Goal: Information Seeking & Learning: Learn about a topic

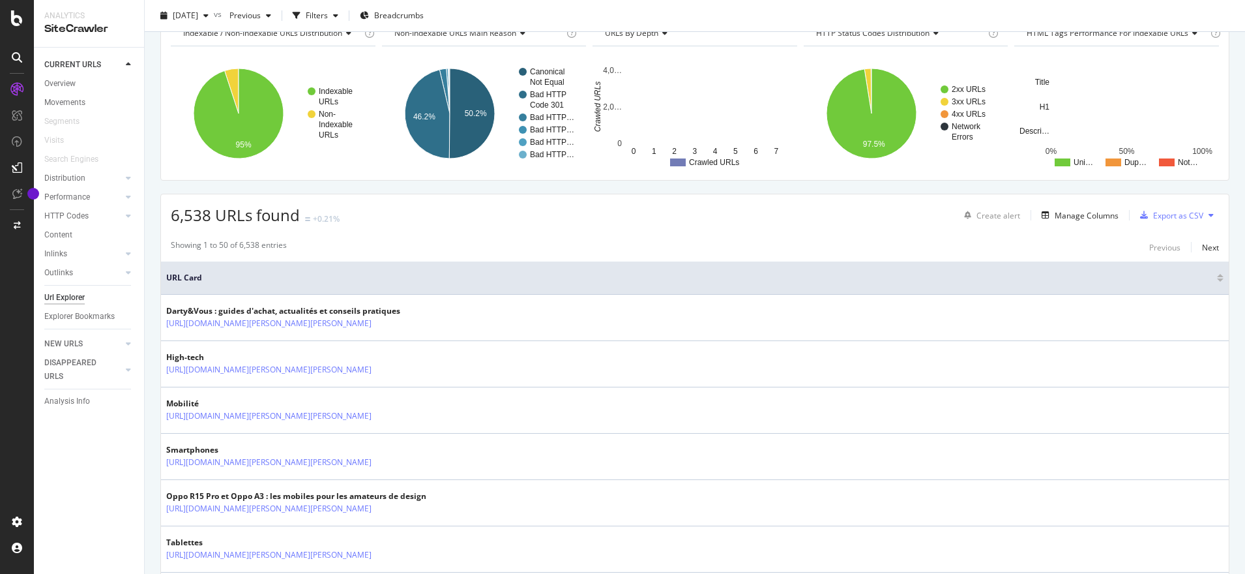
scroll to position [72, 0]
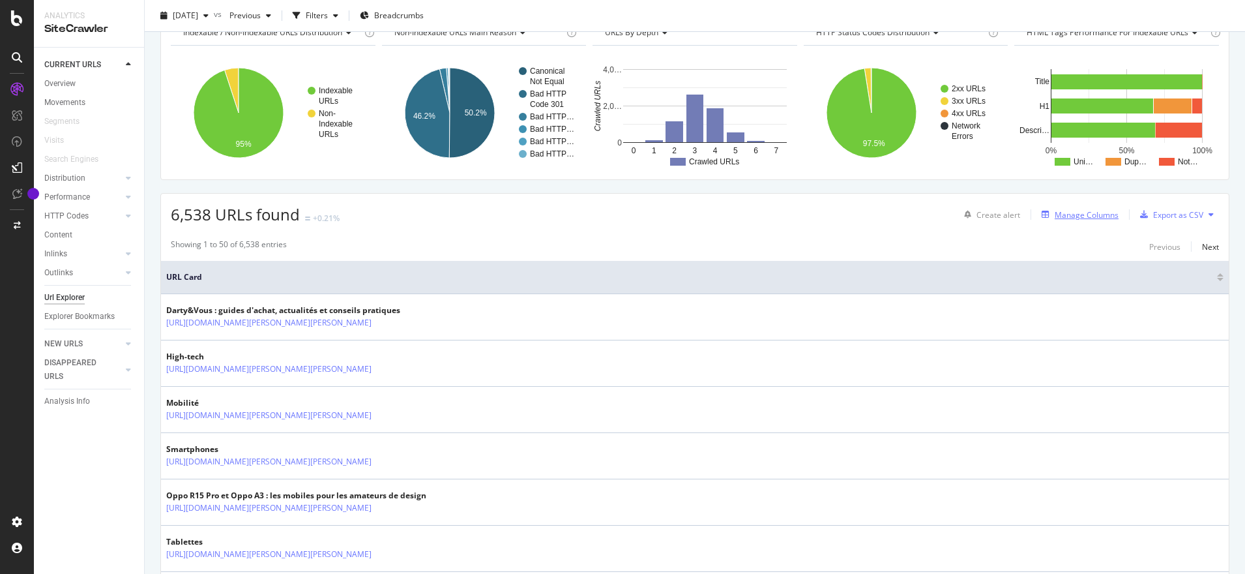
click at [1061, 218] on div "Manage Columns" at bounding box center [1087, 214] width 64 height 11
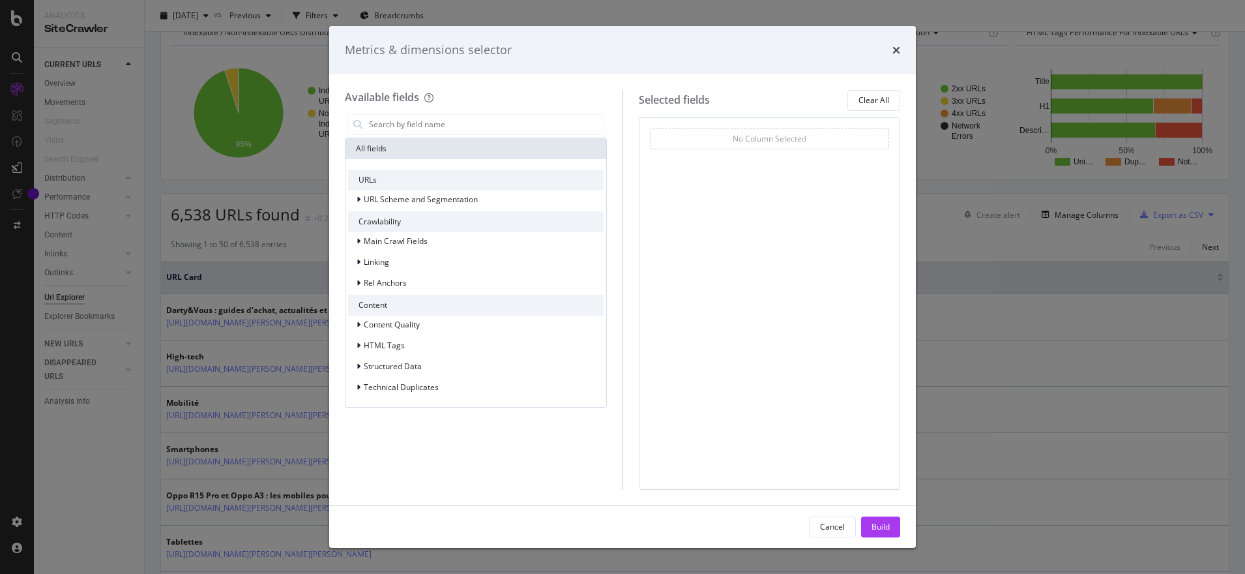
click at [891, 50] on div "Metrics & dimensions selector" at bounding box center [623, 50] width 556 height 17
click at [897, 50] on icon "times" at bounding box center [897, 50] width 8 height 10
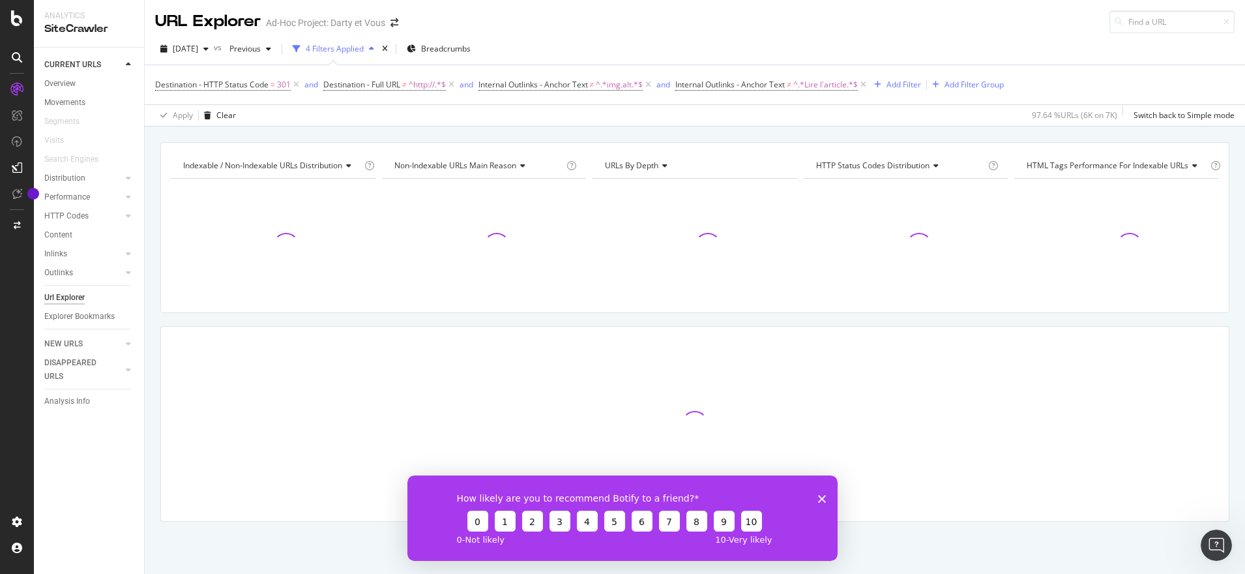
click at [825, 496] on icon "Fermer l'enquête" at bounding box center [822, 498] width 8 height 8
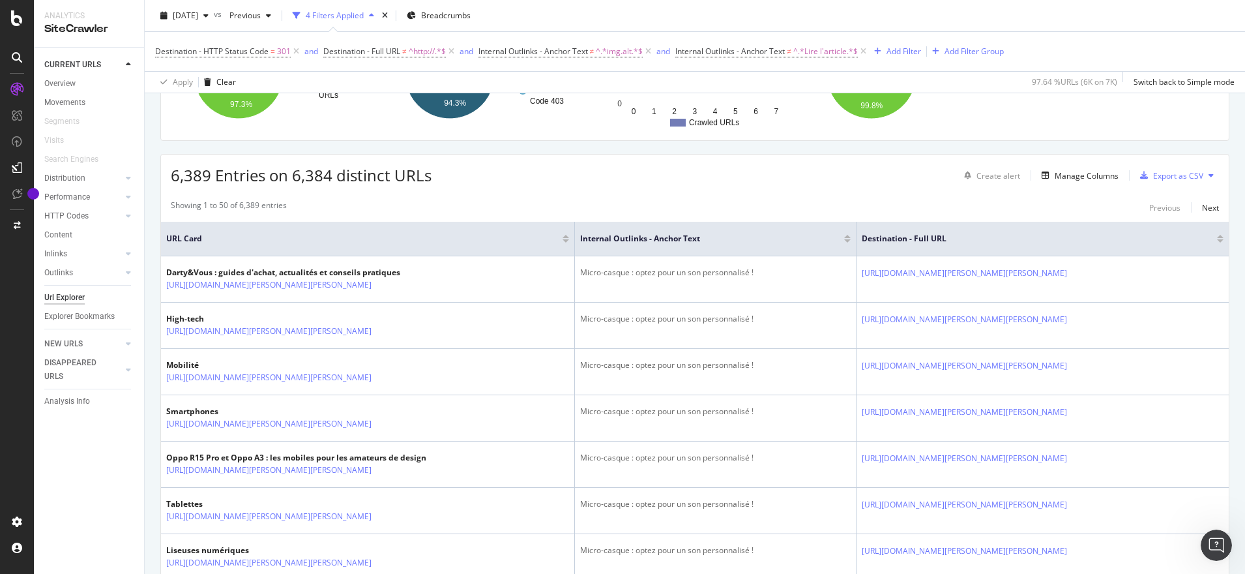
scroll to position [194, 0]
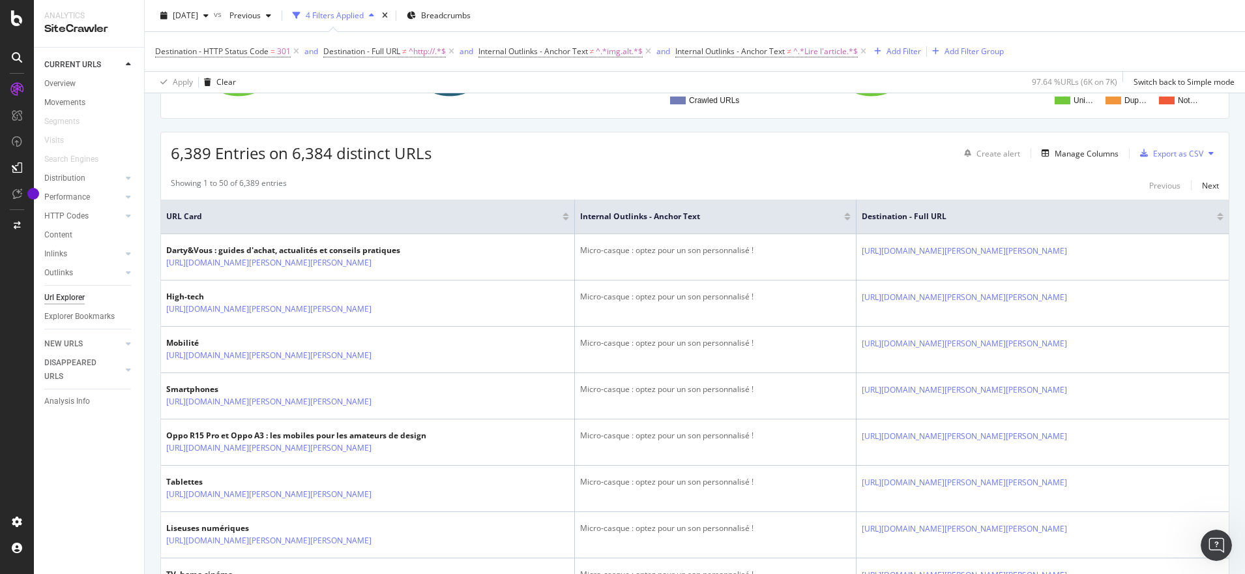
drag, startPoint x: 1043, startPoint y: 1, endPoint x: 627, endPoint y: 138, distance: 438.0
click at [627, 138] on div "6,389 Entries on 6,384 distinct URLs Create alert Manage Columns Export as CSV" at bounding box center [695, 148] width 1068 height 32
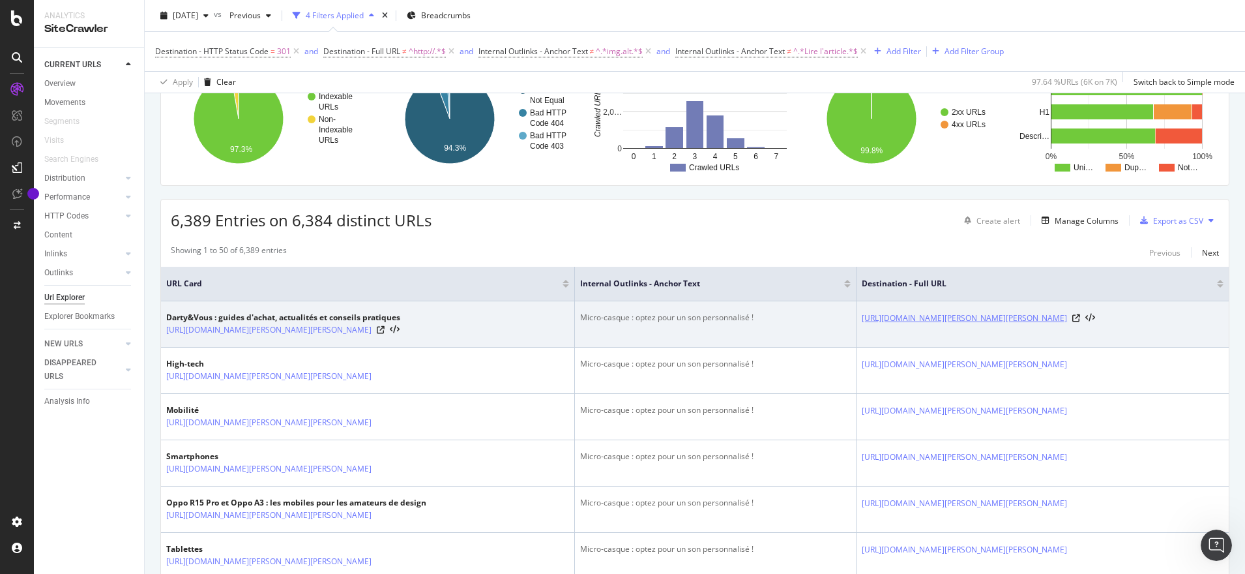
scroll to position [233, 0]
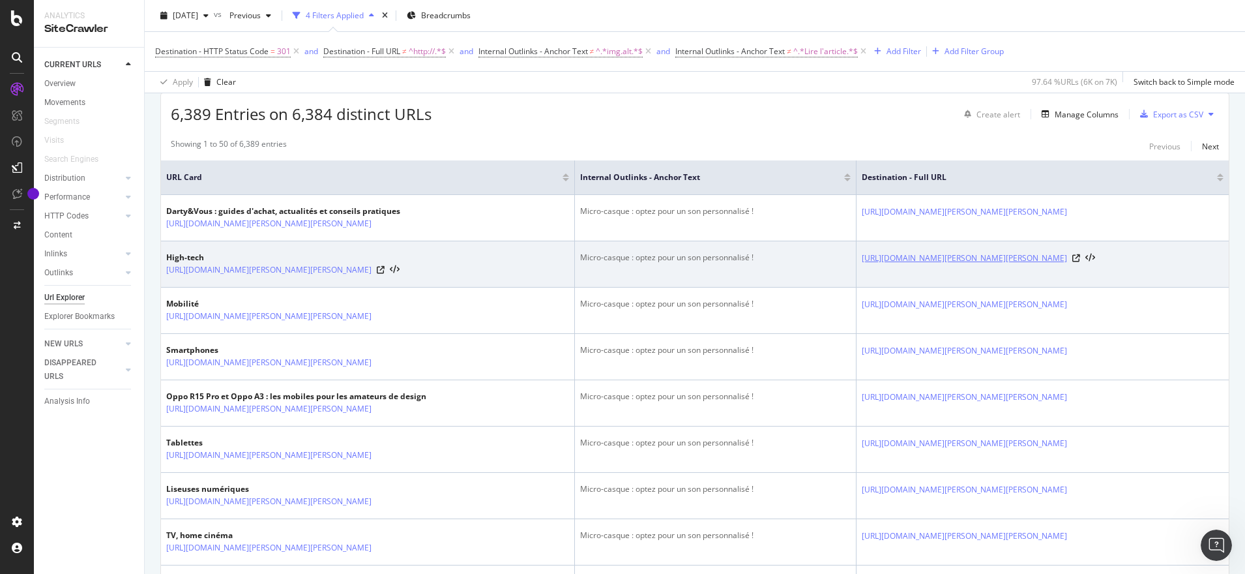
click at [1067, 256] on link "https://www.darty.com/darty-et-vous/high-tech/informatique/pc-mac/micro-casque-…" at bounding box center [964, 258] width 205 height 13
click at [1080, 262] on icon at bounding box center [1077, 258] width 8 height 8
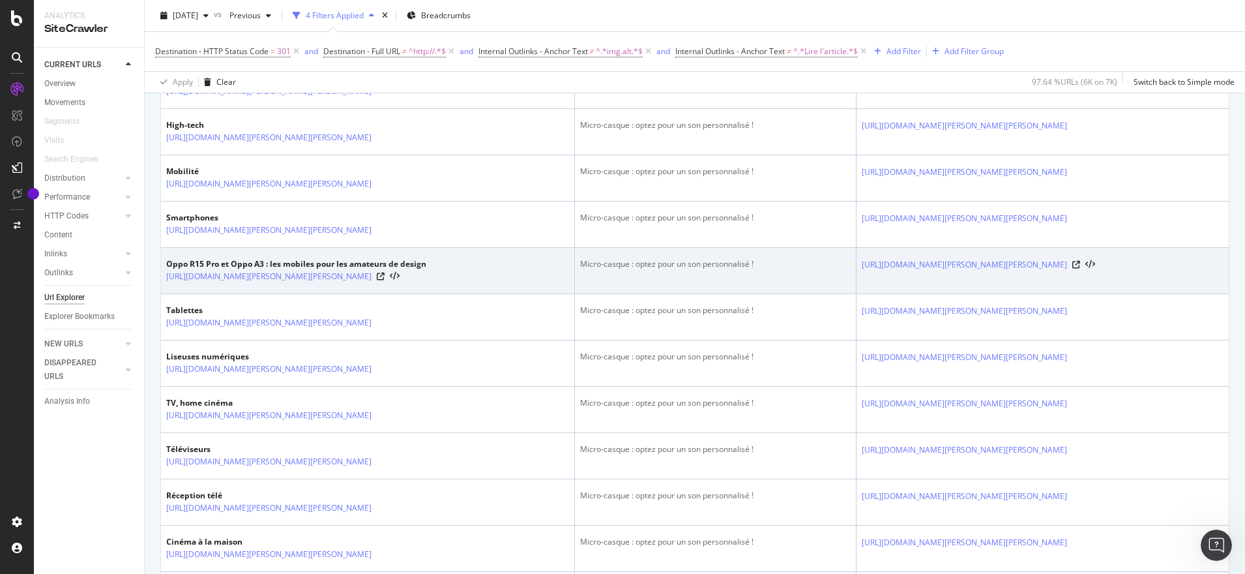
scroll to position [367, 0]
click at [251, 282] on link "https://www.darty.com/darty-et-vous/high-tech/mobilite/smartphones/oppo-r15-pro…" at bounding box center [268, 275] width 205 height 13
click at [385, 279] on icon at bounding box center [381, 275] width 8 height 8
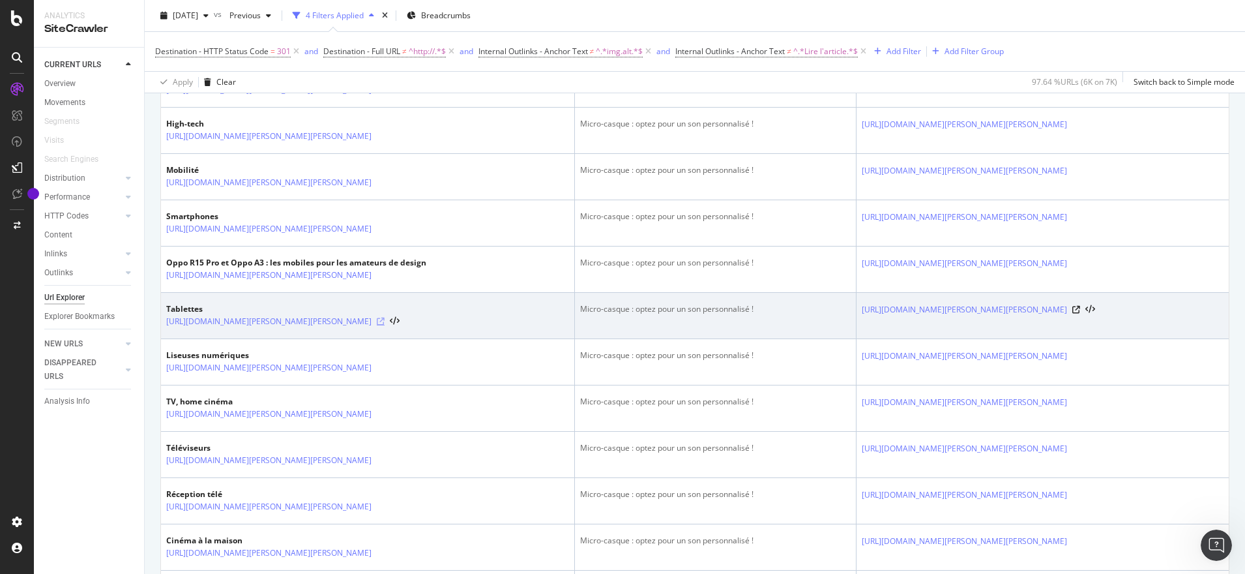
click at [385, 325] on icon at bounding box center [381, 322] width 8 height 8
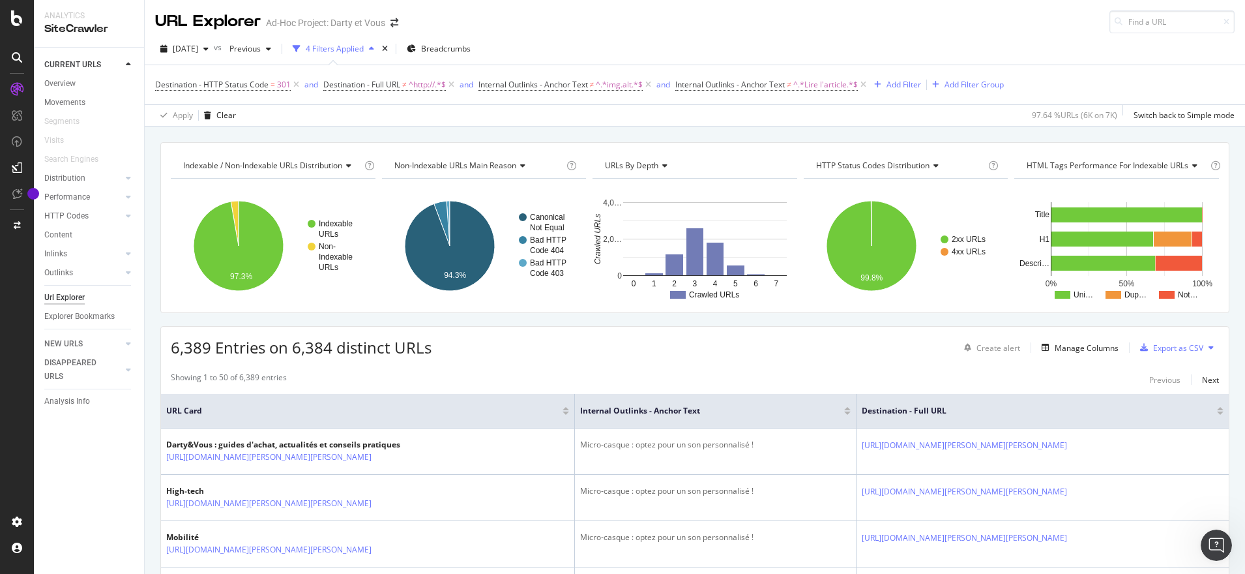
scroll to position [303, 0]
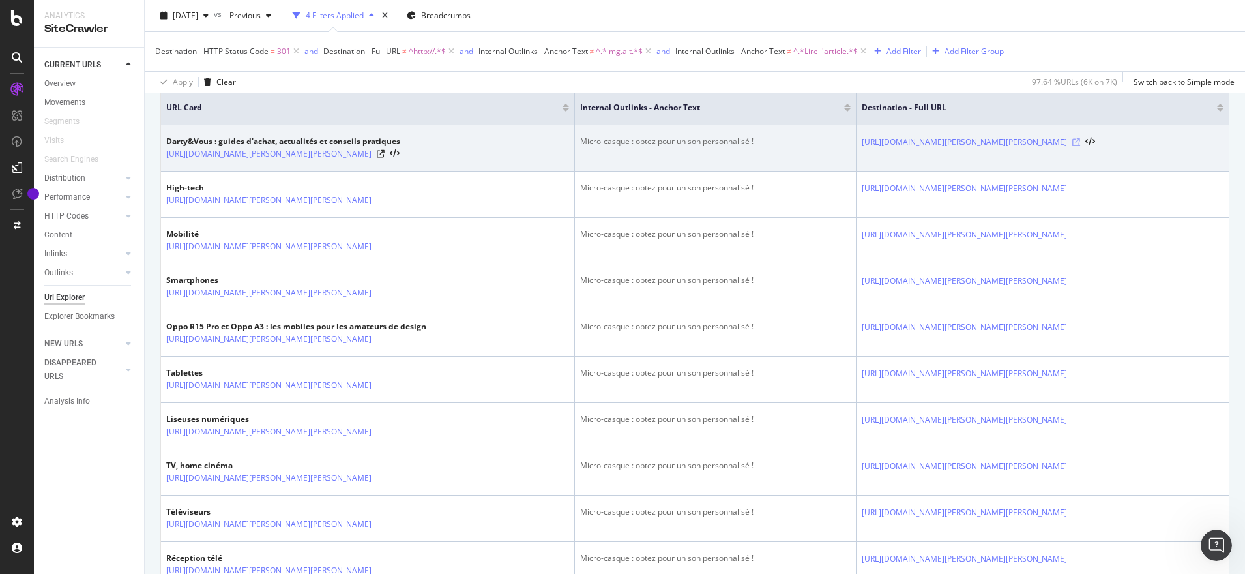
click at [1080, 146] on icon at bounding box center [1077, 142] width 8 height 8
